Goal: Information Seeking & Learning: Compare options

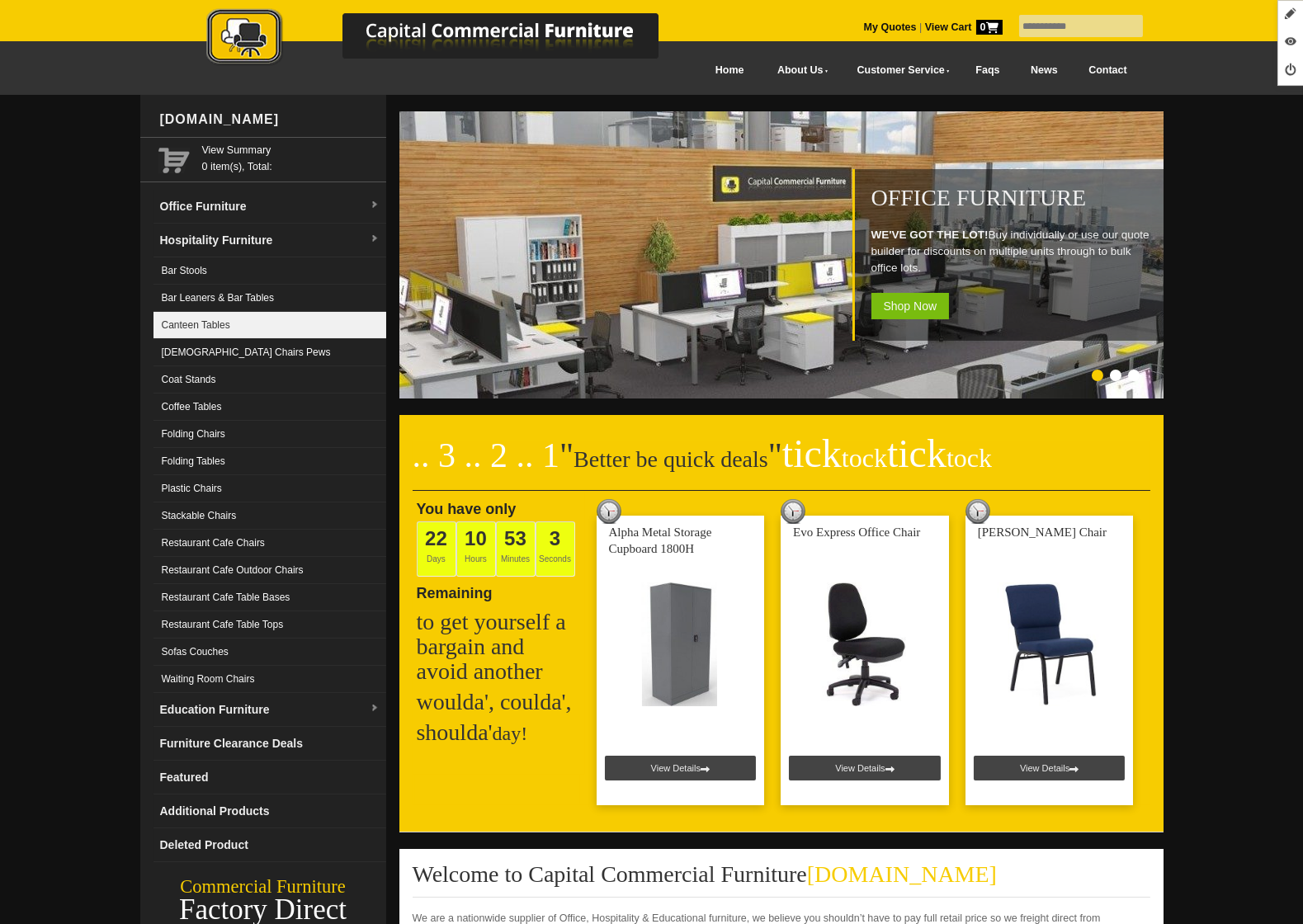
click at [223, 320] on link "Canteen Tables" at bounding box center [270, 325] width 233 height 28
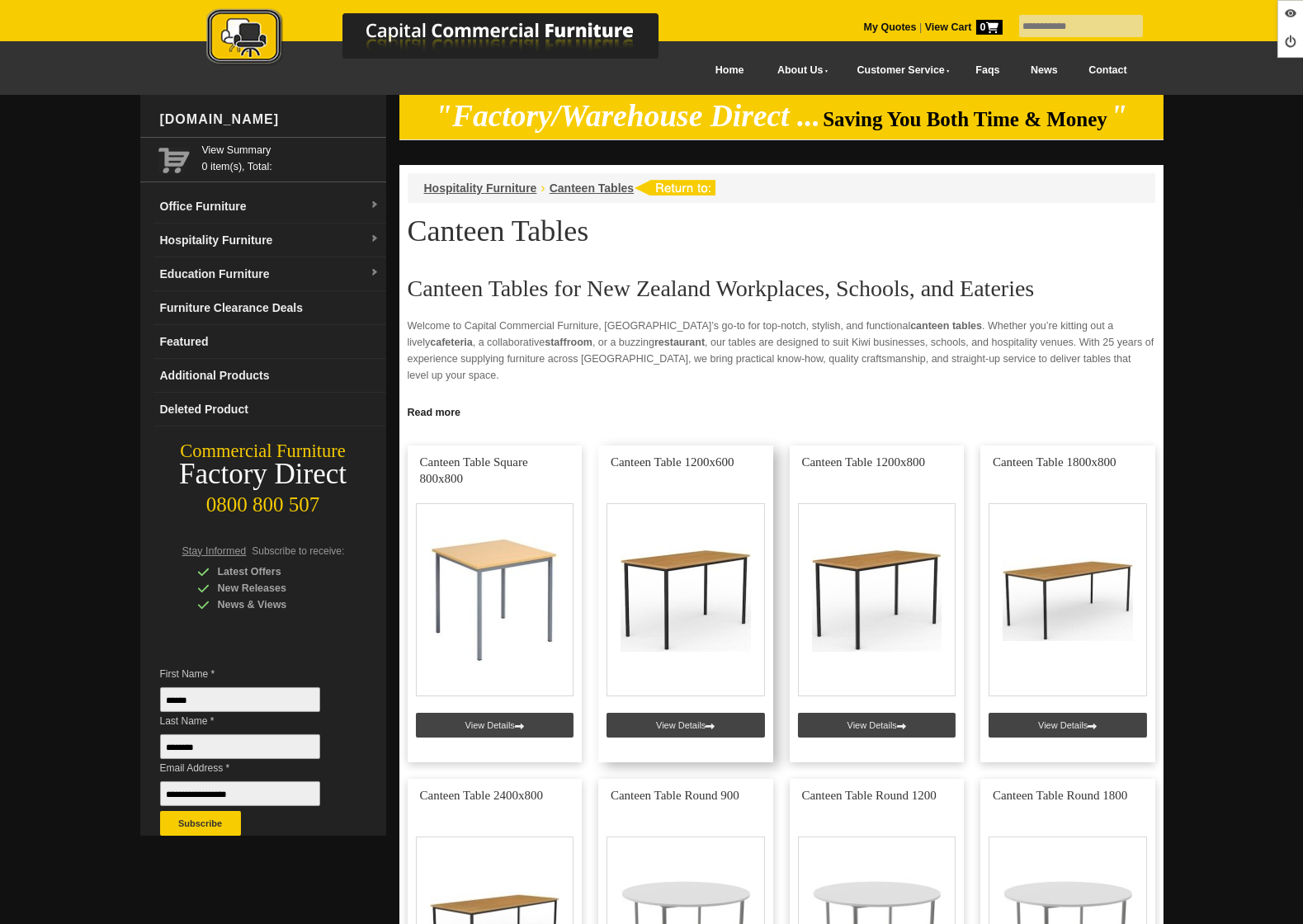
click at [658, 734] on link at bounding box center [686, 604] width 175 height 317
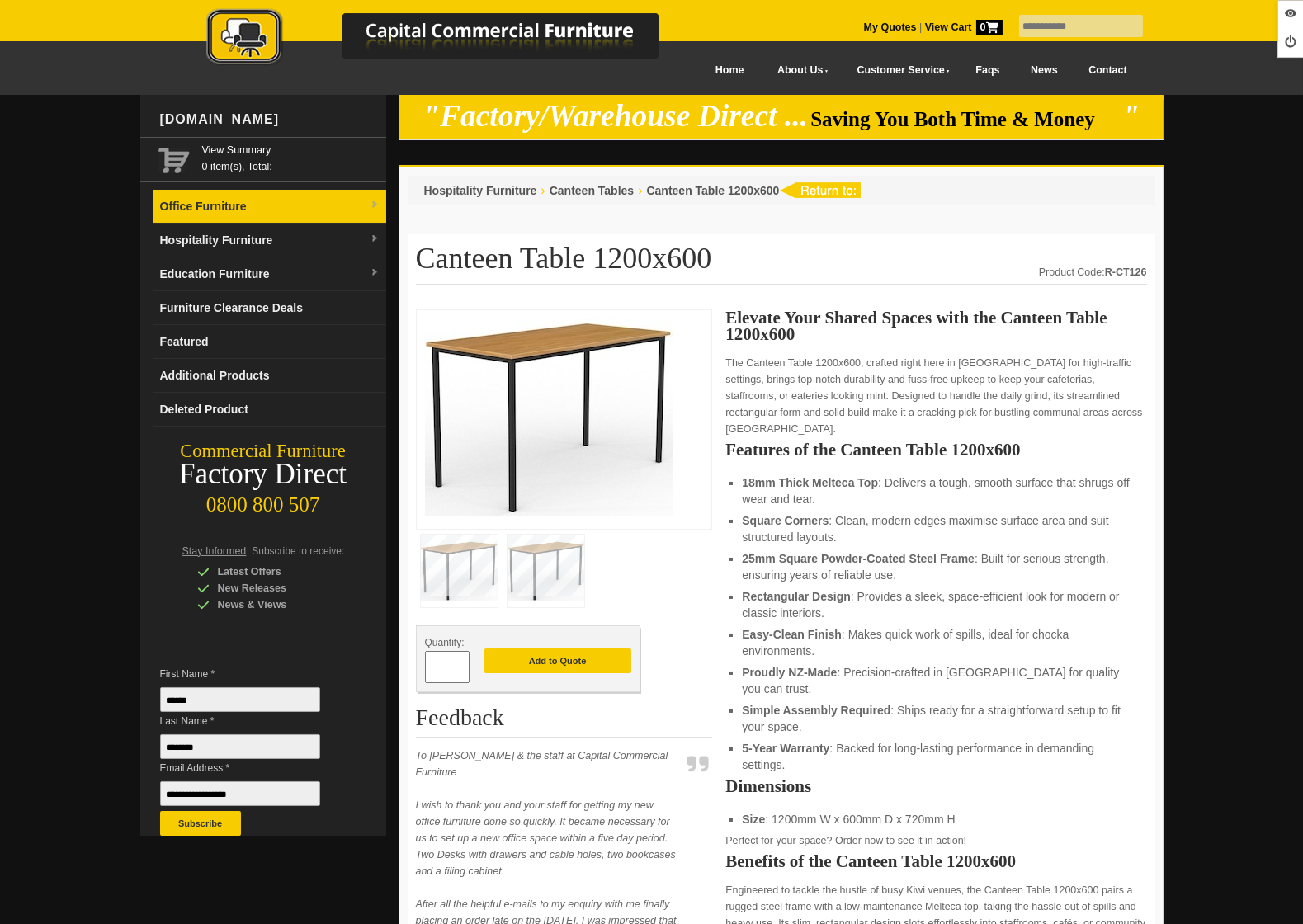
click at [249, 197] on link "Office Furniture" at bounding box center [270, 206] width 233 height 34
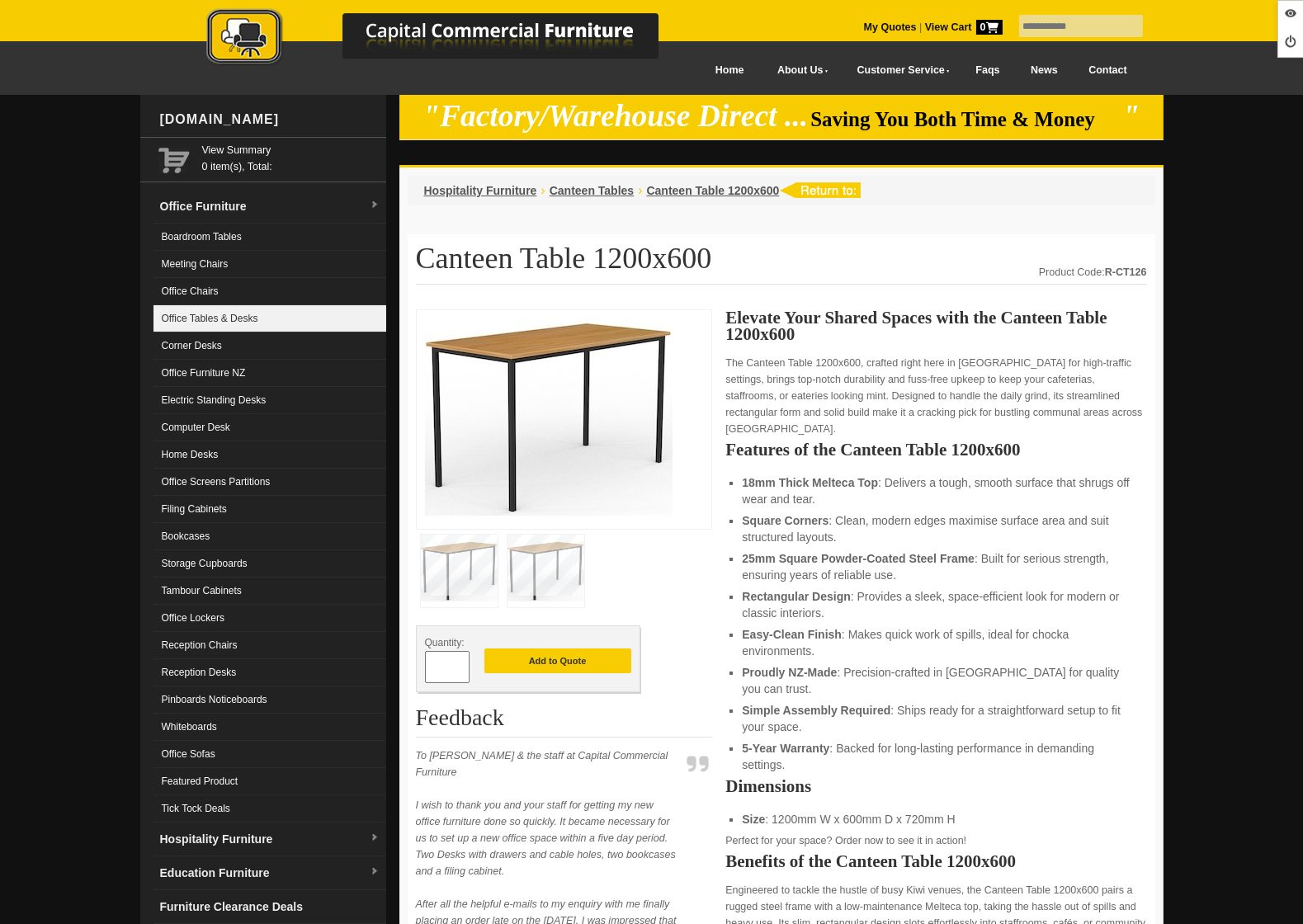
click at [229, 322] on link "Office Tables & Desks" at bounding box center [270, 318] width 233 height 28
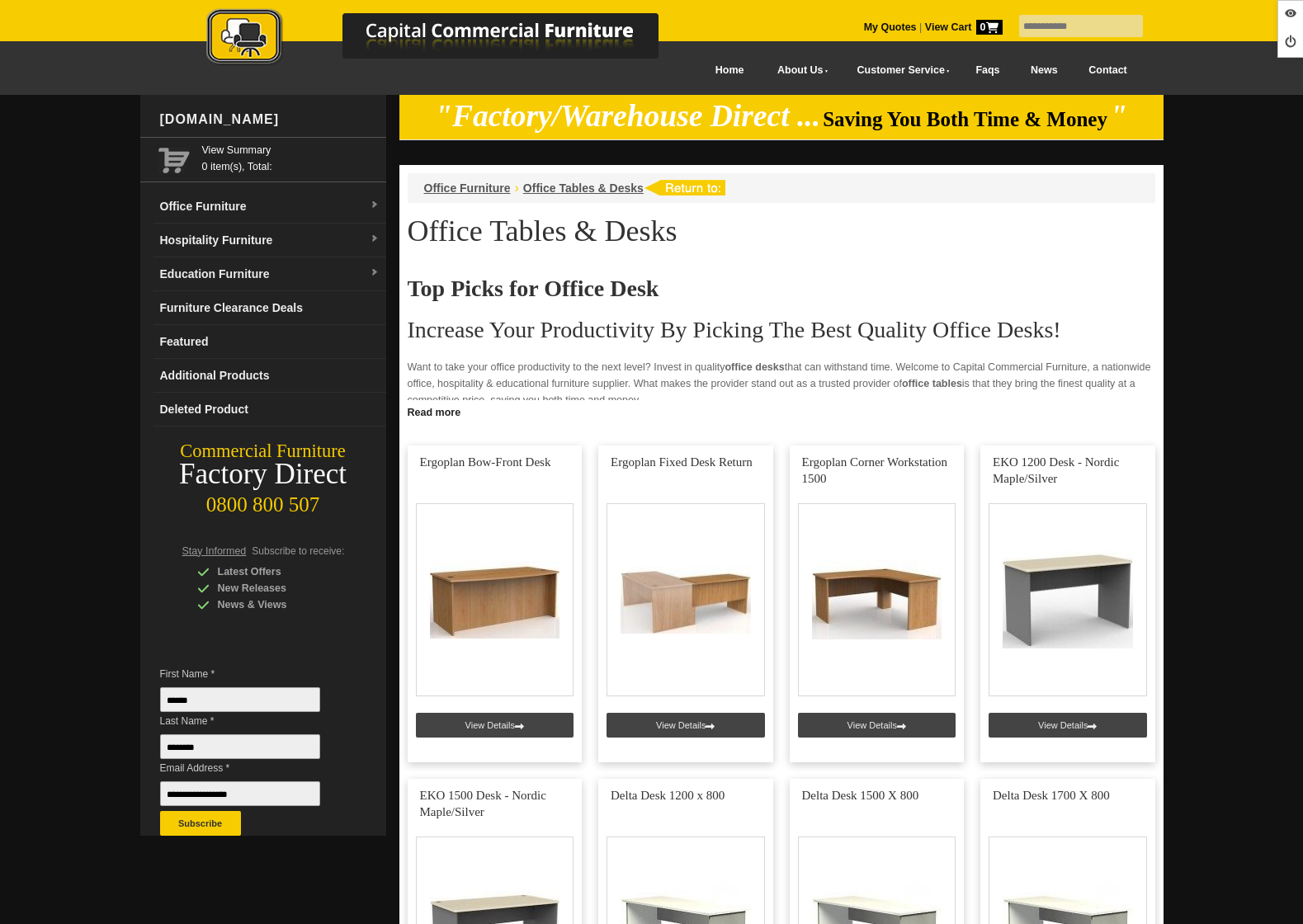
scroll to position [924, 0]
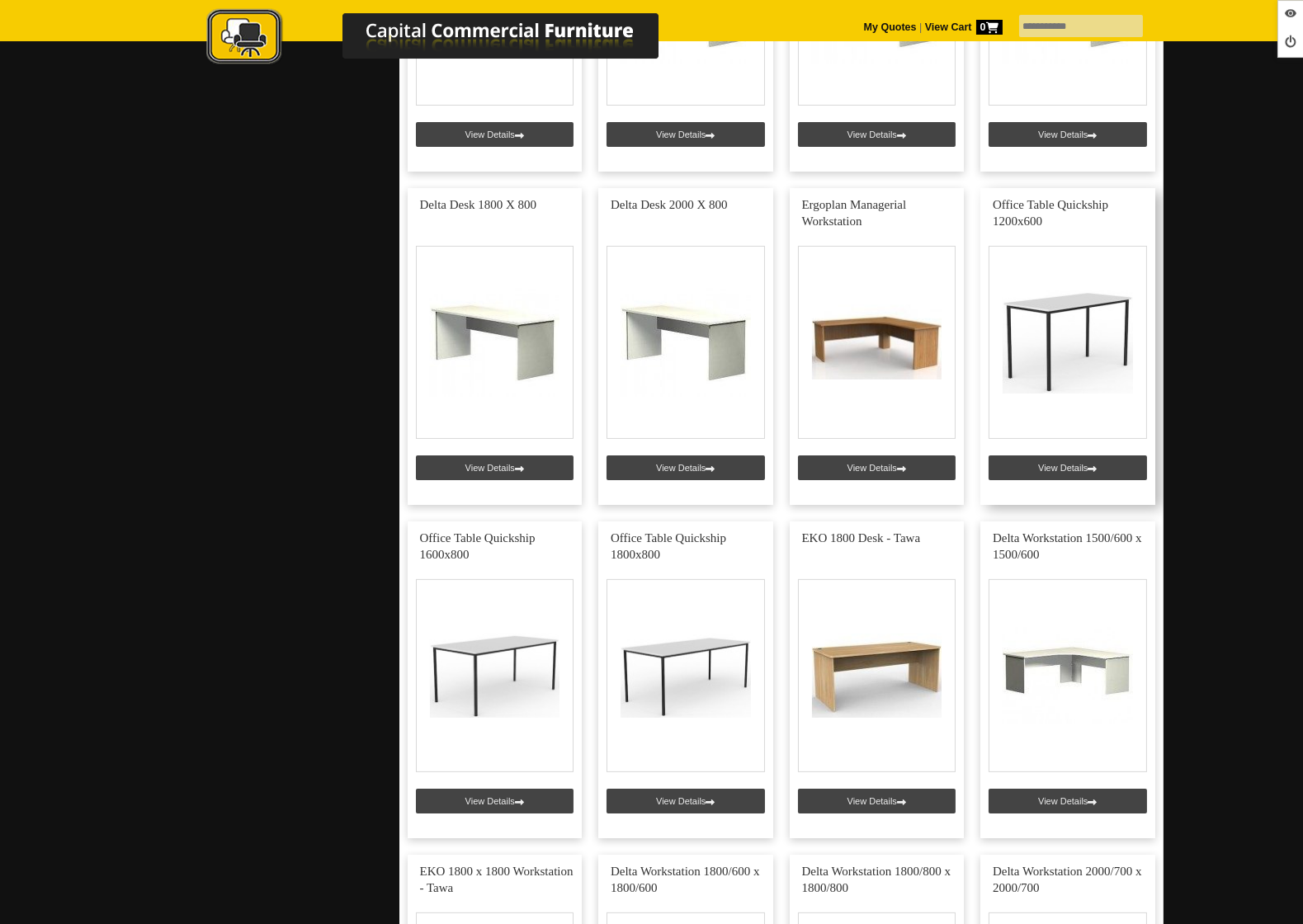
click at [1027, 462] on link at bounding box center [1067, 347] width 175 height 317
